Goal: Find specific page/section: Find specific page/section

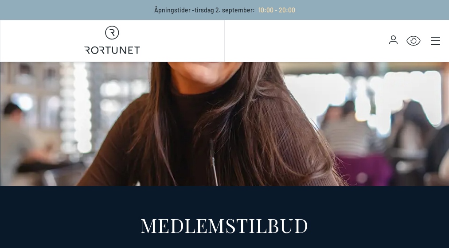
select select "NO"
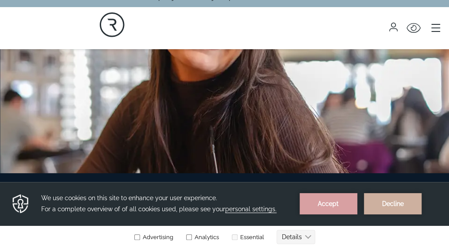
scroll to position [16, 0]
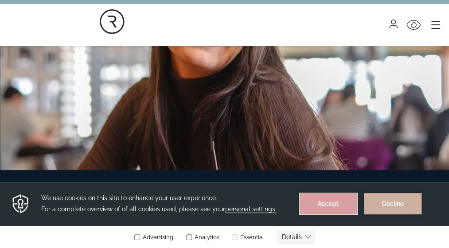
click at [345, 203] on button "Accept" at bounding box center [328, 203] width 58 height 21
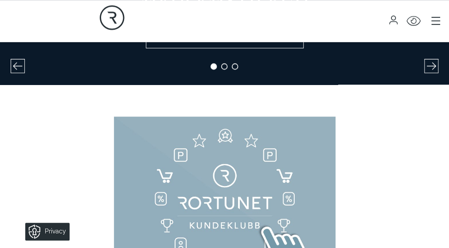
scroll to position [226, 0]
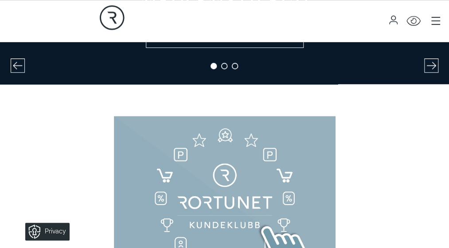
click at [426, 70] on icon at bounding box center [431, 66] width 10 height 10
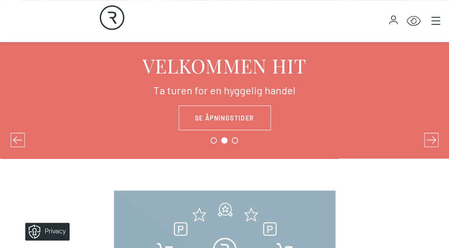
scroll to position [158, 0]
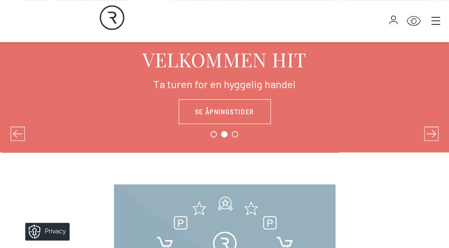
click at [426, 139] on icon at bounding box center [431, 134] width 10 height 10
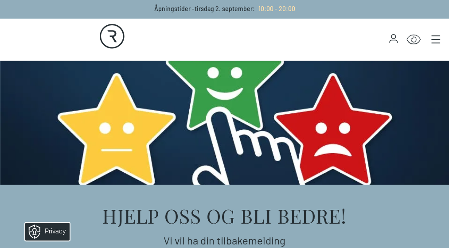
scroll to position [0, 0]
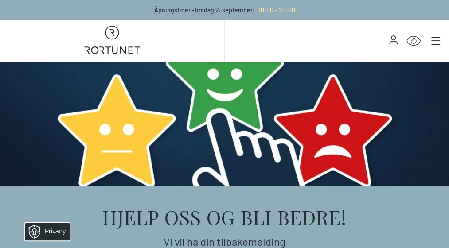
click at [0, 0] on link "Butikker" at bounding box center [0, 0] width 0 height 0
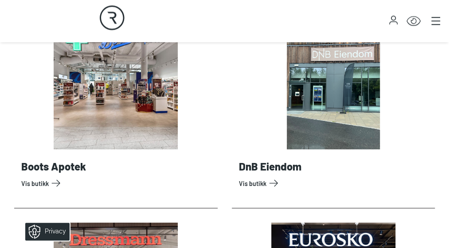
scroll to position [561, 0]
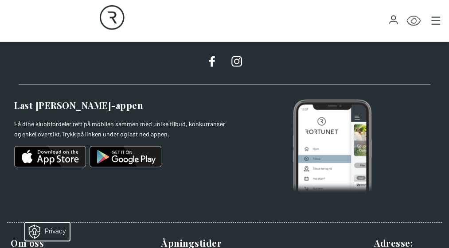
scroll to position [850, 0]
